Goal: Obtain resource: Download file/media

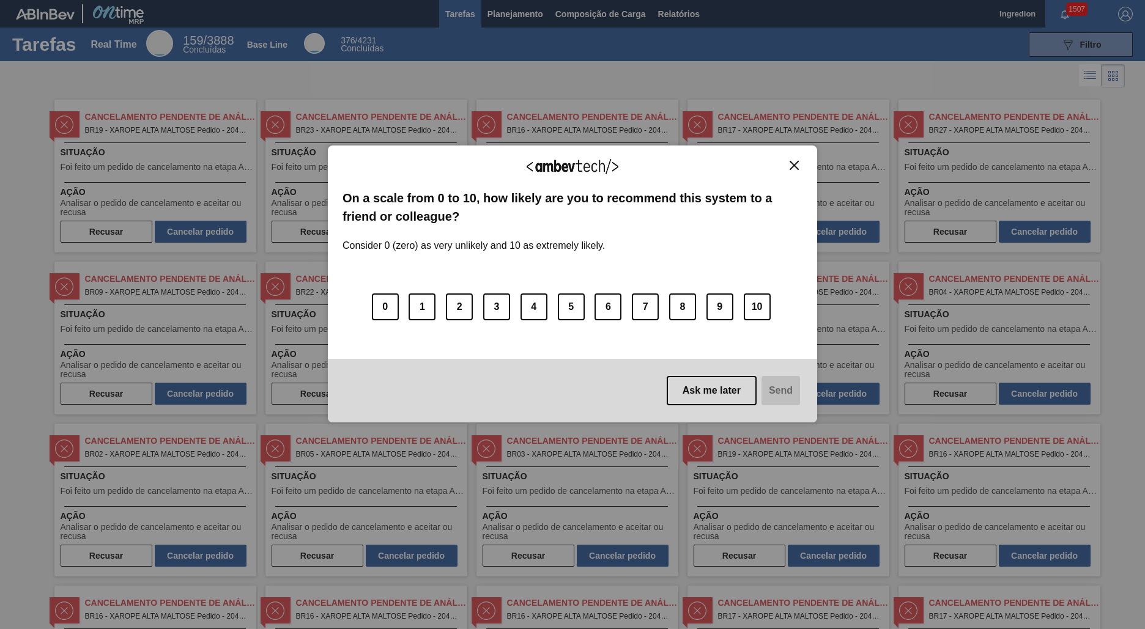
click at [794, 165] on img "Close" at bounding box center [793, 165] width 9 height 9
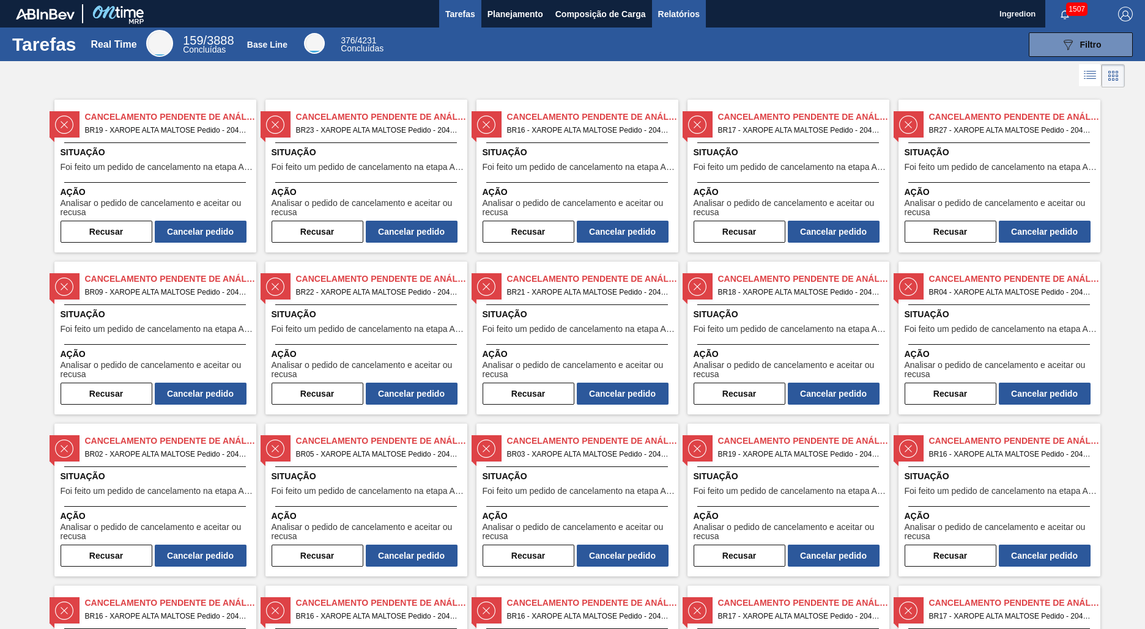
click at [677, 13] on span "Relatórios" at bounding box center [679, 14] width 42 height 15
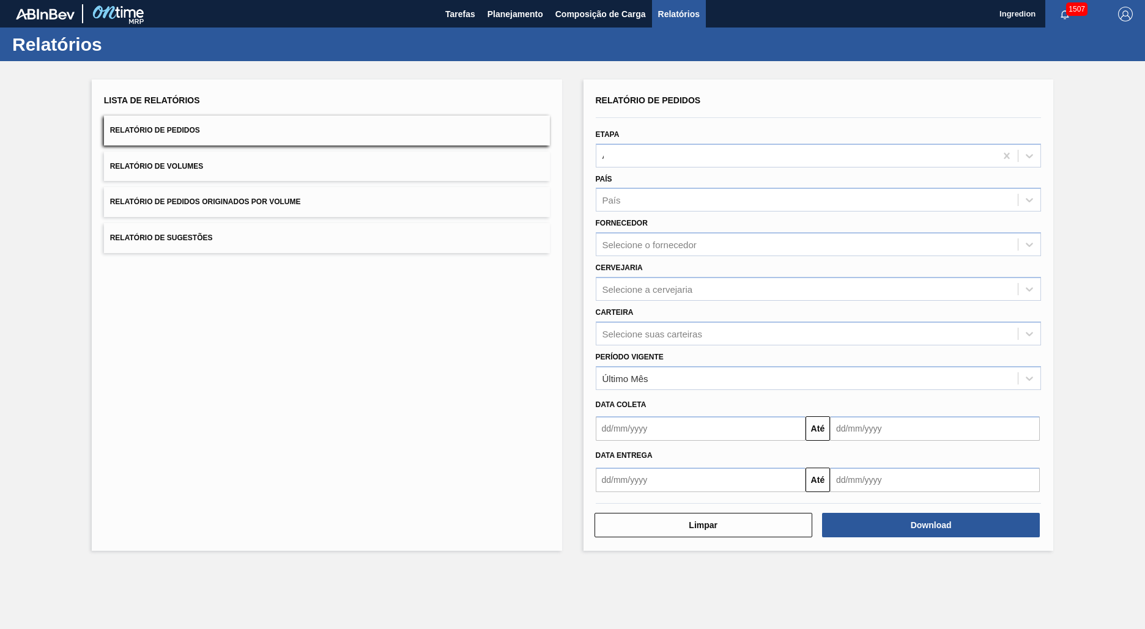
type input "Aguardando Faturamento"
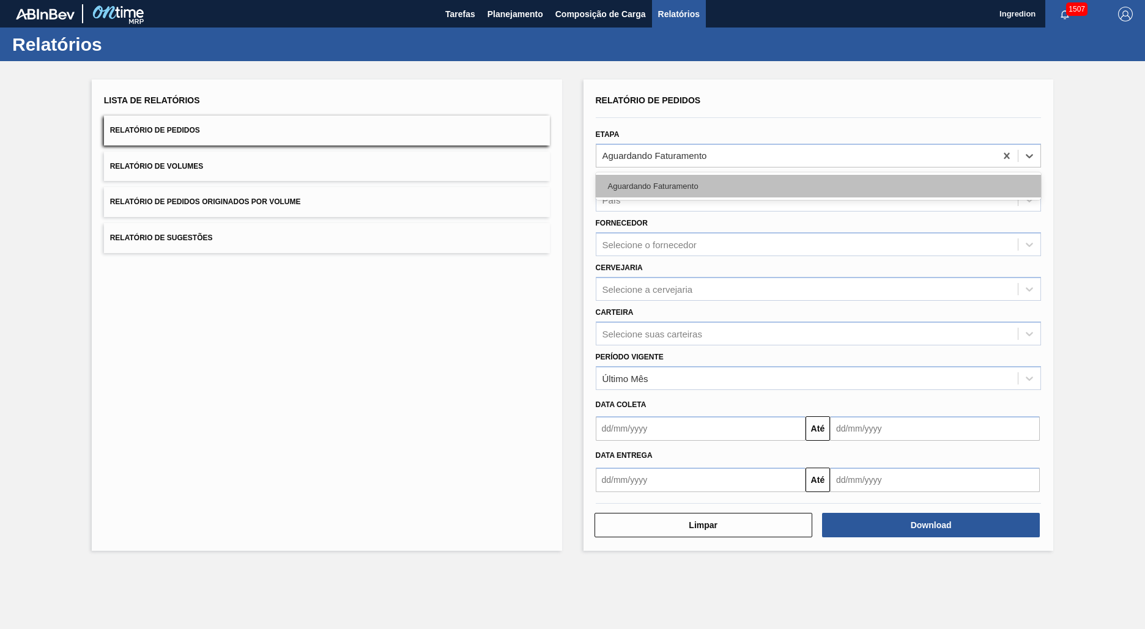
click at [818, 186] on div "Aguardando Faturamento" at bounding box center [819, 186] width 446 height 23
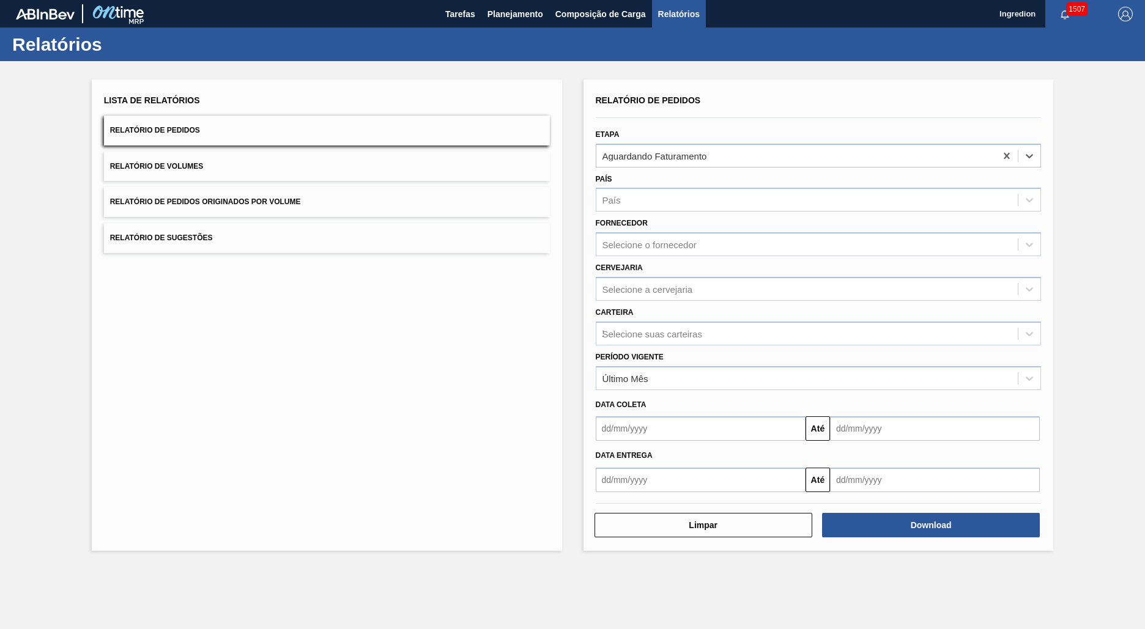
type input "Xarope"
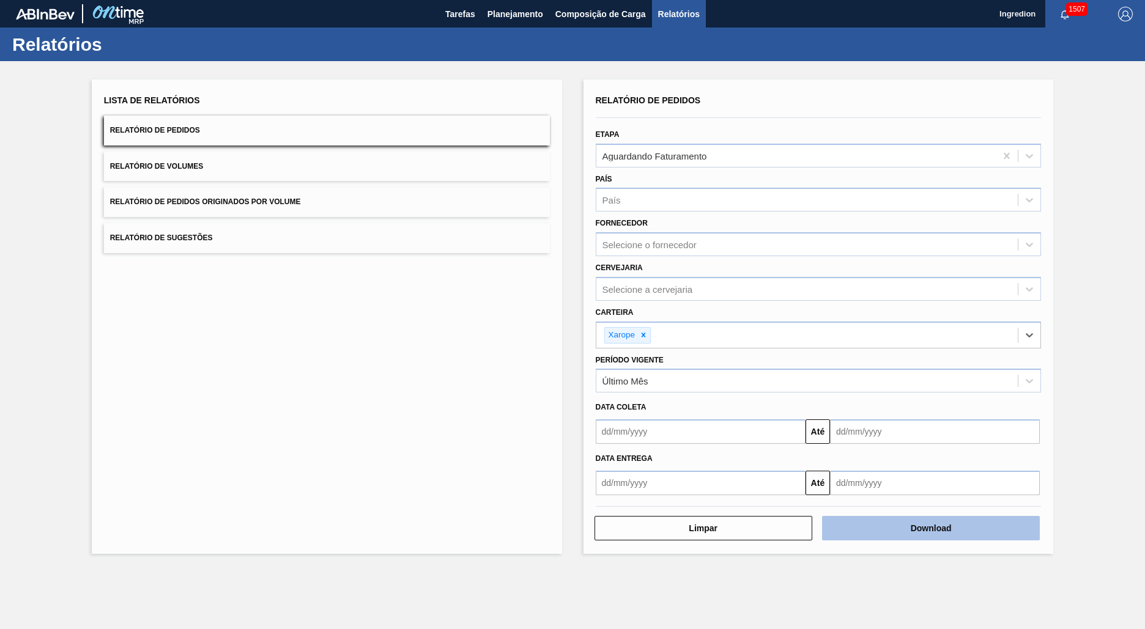
click at [931, 528] on button "Download" at bounding box center [931, 528] width 218 height 24
